Goal: Information Seeking & Learning: Learn about a topic

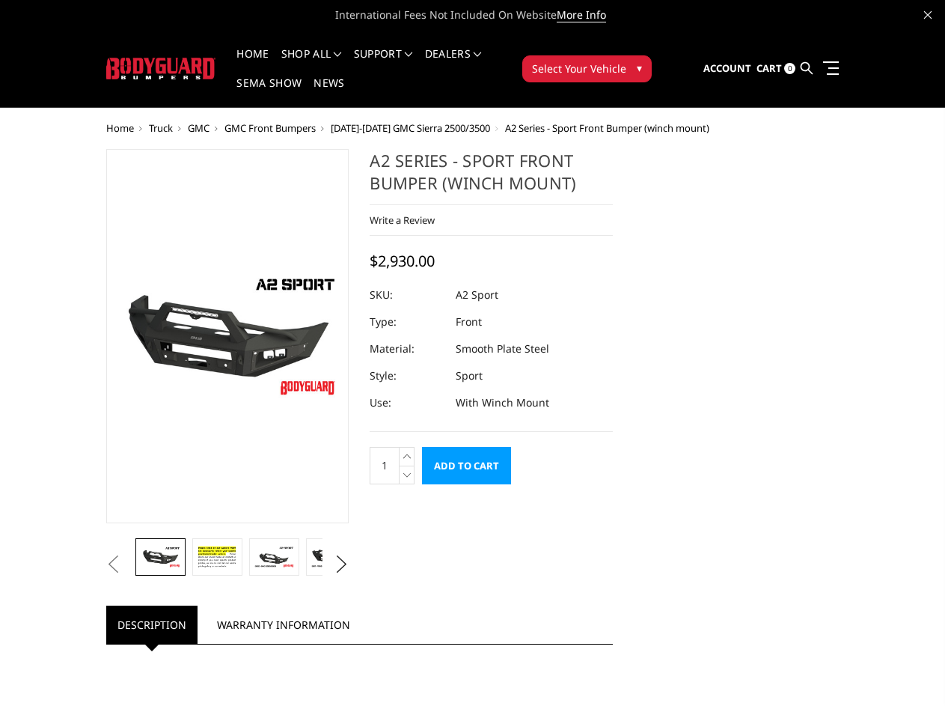
click at [472, 362] on dd "Sport" at bounding box center [469, 375] width 27 height 27
click at [403, 54] on li "Support FAQ Install Instructions Shipping Warranty Terms & Conditions Cancellat…" at bounding box center [383, 63] width 71 height 29
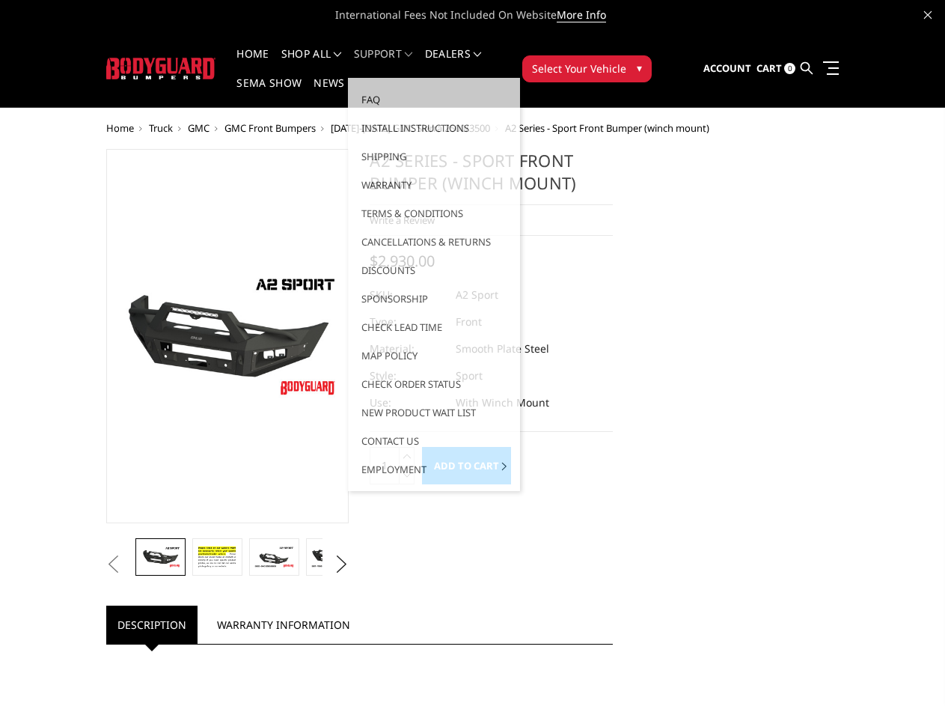
click at [403, 63] on li "Support FAQ Install Instructions Shipping Warranty Terms & Conditions Cancellat…" at bounding box center [383, 63] width 71 height 29
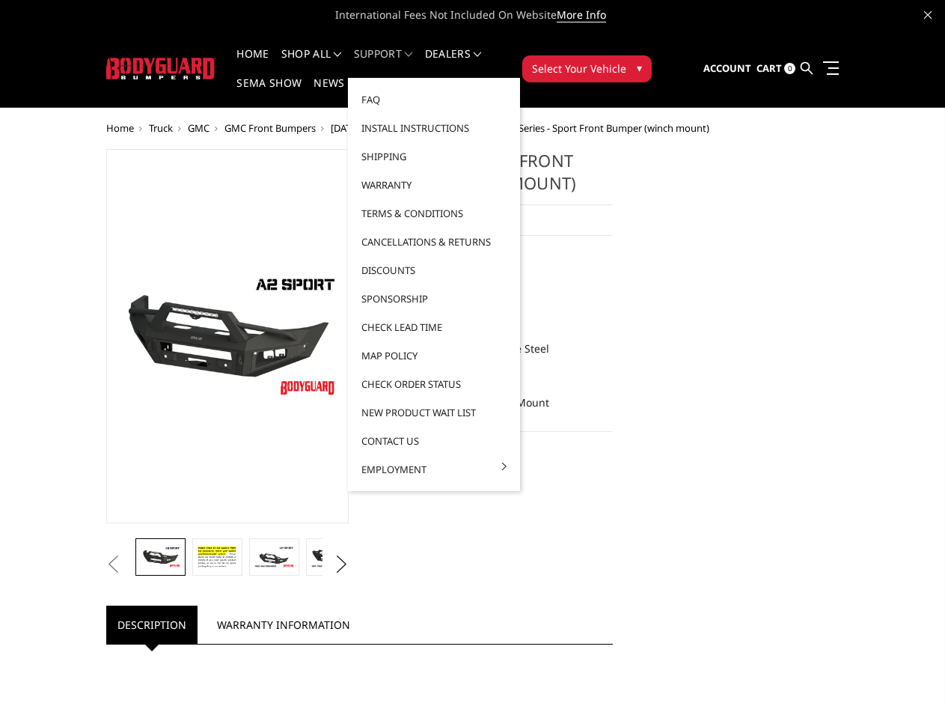
click at [626, 61] on span "Select Your Vehicle" at bounding box center [579, 69] width 94 height 16
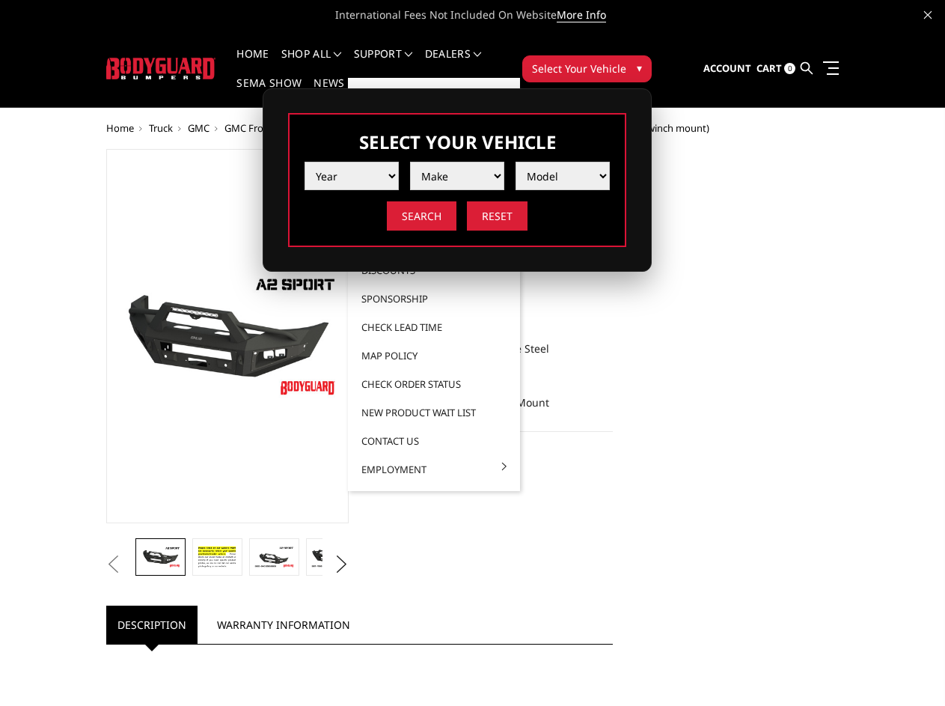
click at [626, 61] on span "Select Your Vehicle" at bounding box center [579, 69] width 94 height 16
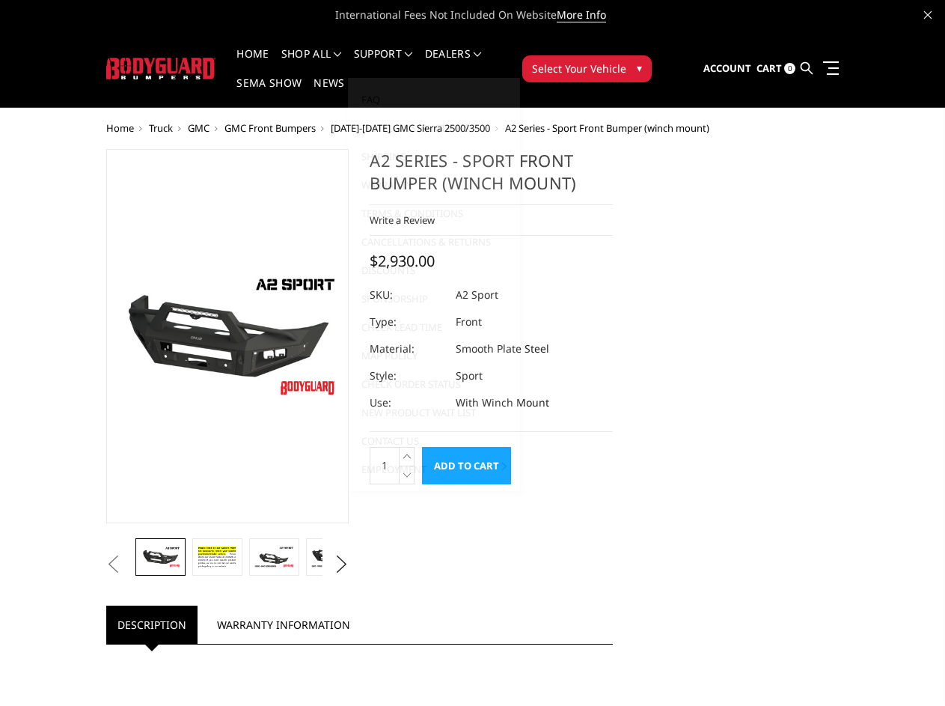
click at [102, 575] on button "Previous" at bounding box center [113, 564] width 22 height 22
click at [336, 575] on button "Next" at bounding box center [341, 564] width 22 height 22
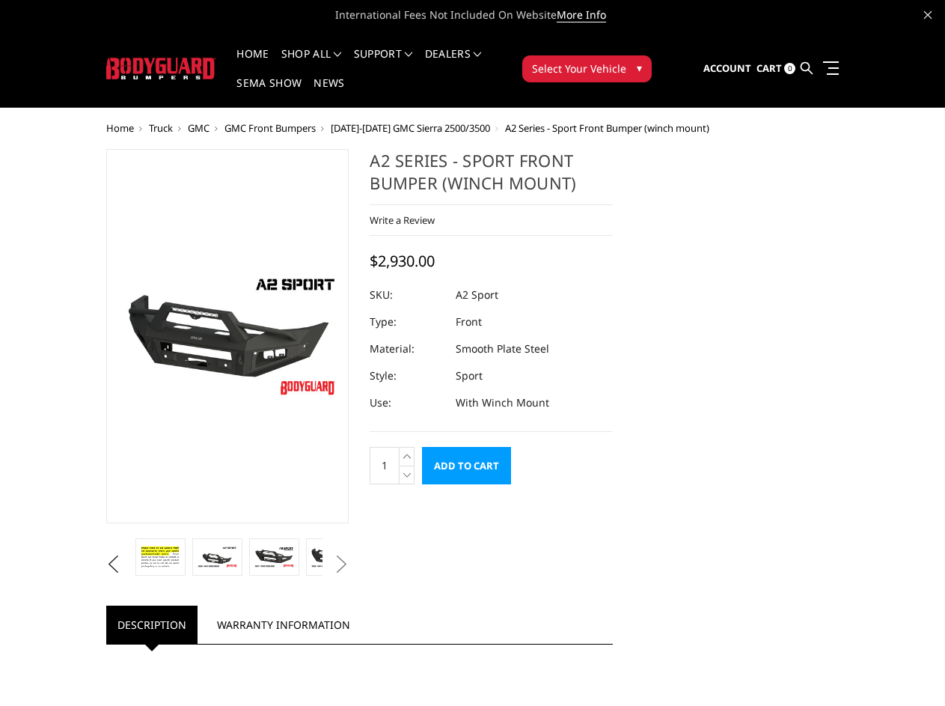
click at [409, 447] on icon at bounding box center [407, 456] width 15 height 19
click at [409, 465] on icon at bounding box center [407, 474] width 15 height 19
